Goal: Transaction & Acquisition: Purchase product/service

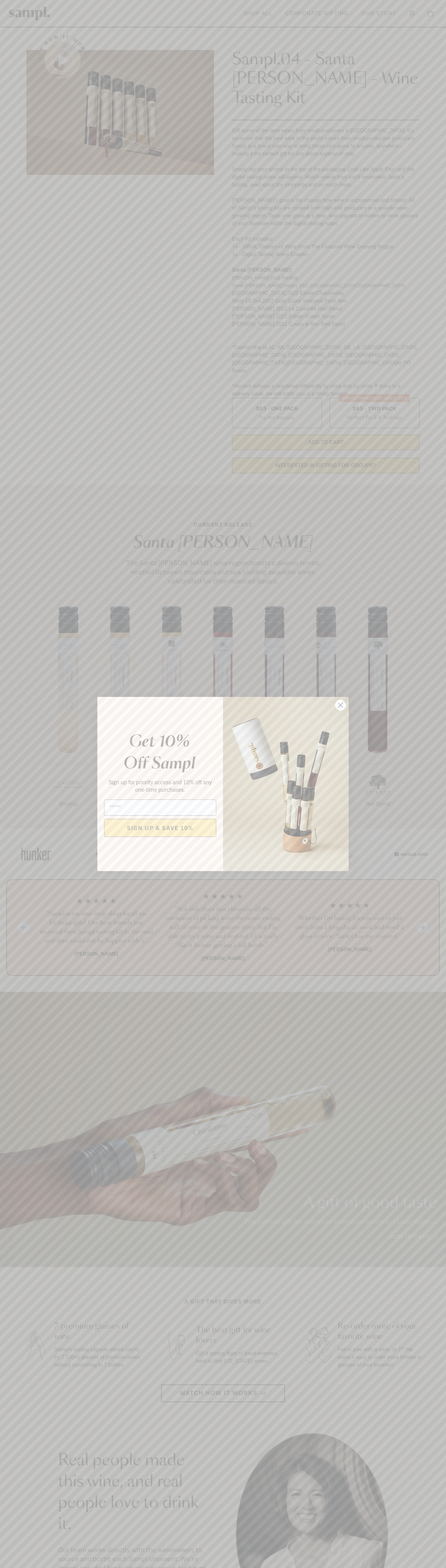
click at [341, 706] on icon "Close dialog" at bounding box center [340, 705] width 5 height 5
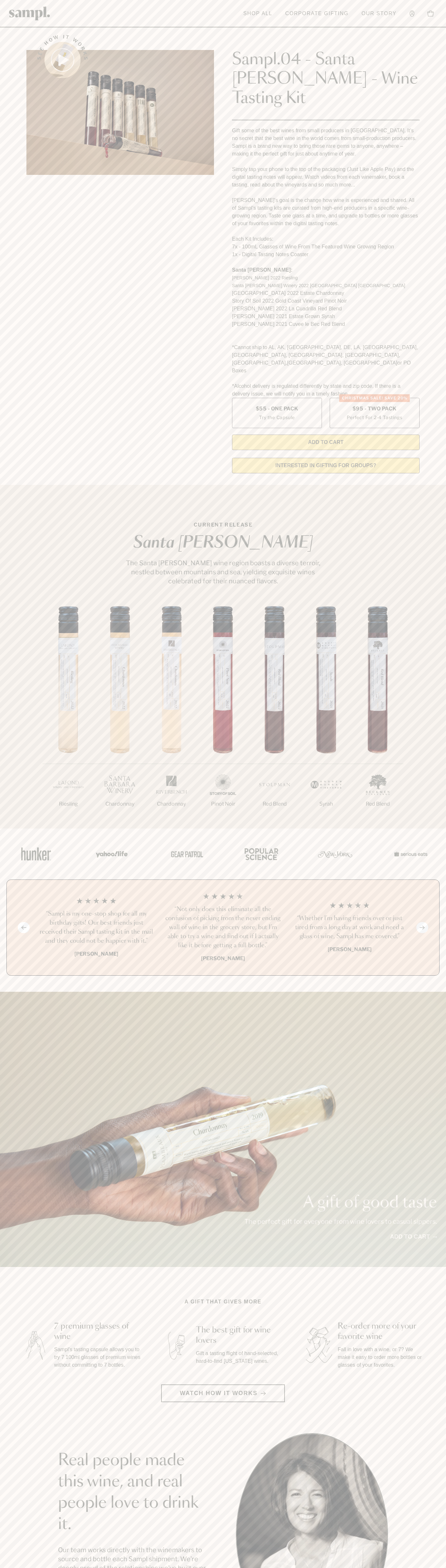
click at [300, 22] on header "Toggle navigation menu Shop All Corporate Gifting Our Story Account Story Shop …" at bounding box center [223, 14] width 446 height 28
click at [436, 724] on div "1/7 Riesling 2/7 Chardonnay 3/7" at bounding box center [223, 717] width 446 height 222
click at [104, 1568] on html "Skip to main content Toggle navigation menu Shop All Corporate Gifting Our Stor…" at bounding box center [223, 1304] width 446 height 2609
click at [5, 394] on section "See how it works Sampl.04 - Santa [PERSON_NAME] - Wine Tasting Kit Gift some of…" at bounding box center [223, 252] width 446 height 453
click at [375, 398] on label "Christmas SALE! Save 20% $95 - Two Pack Perfect For 2-4 Tastings" at bounding box center [375, 413] width 90 height 30
